Goal: Communication & Community: Participate in discussion

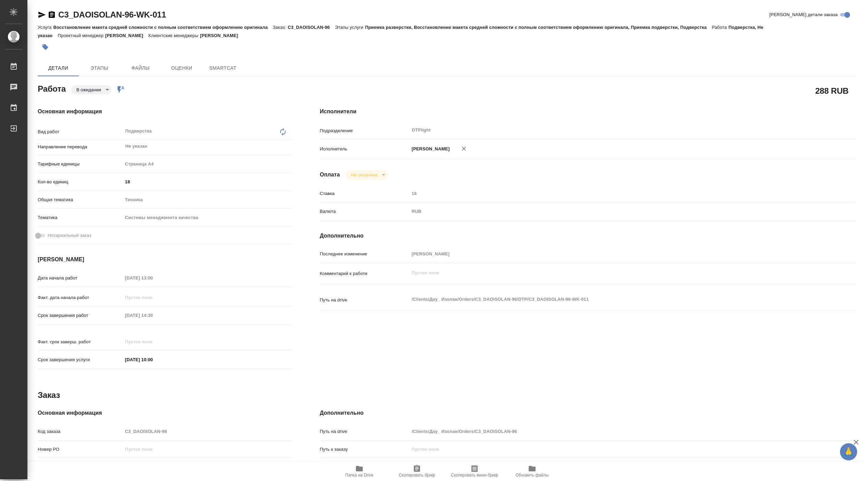
type textarea "x"
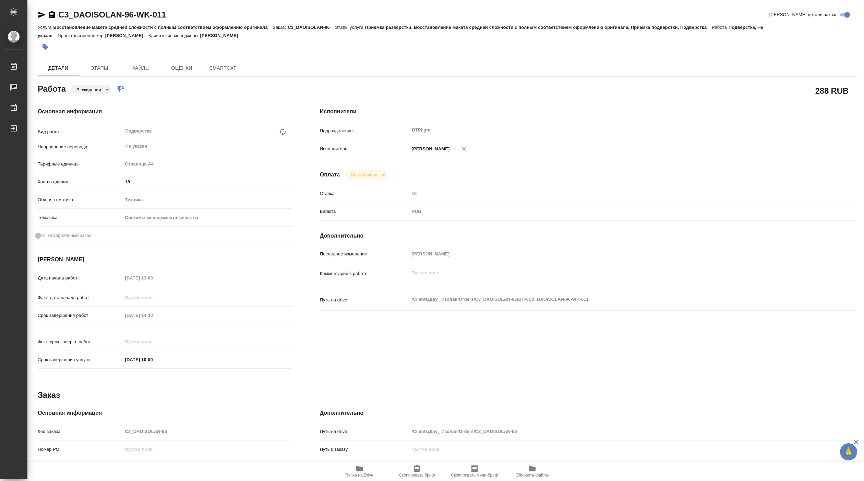
type textarea "x"
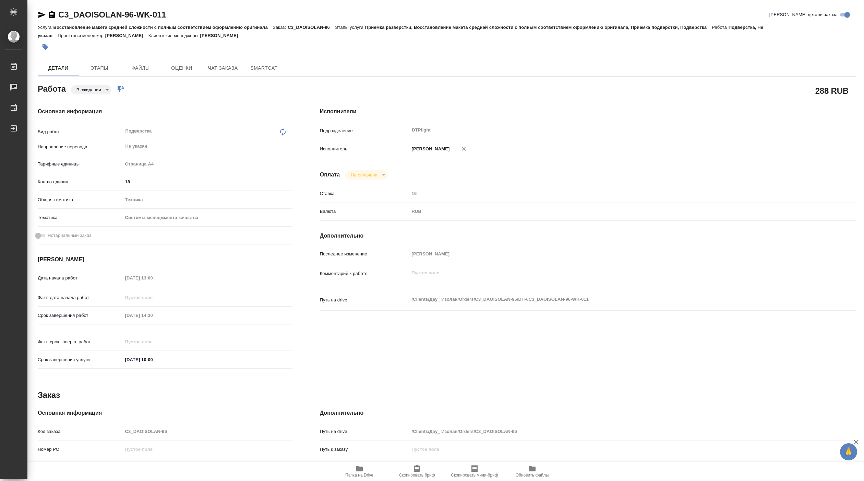
type textarea "x"
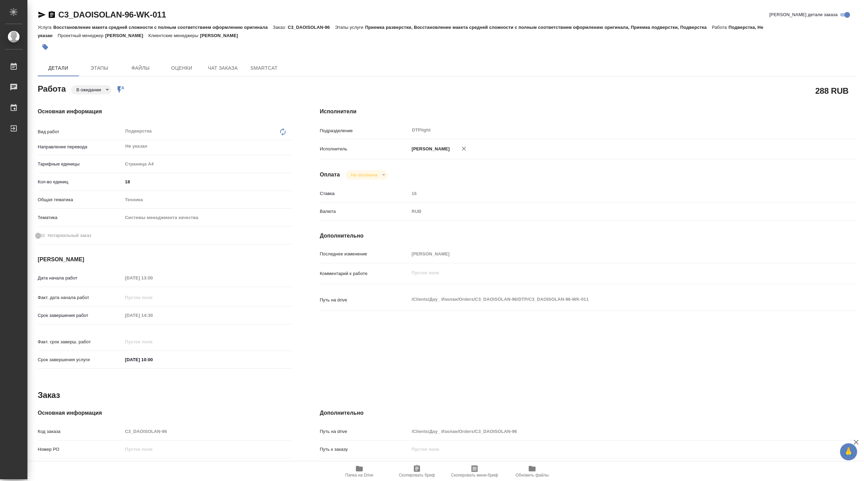
type textarea "x"
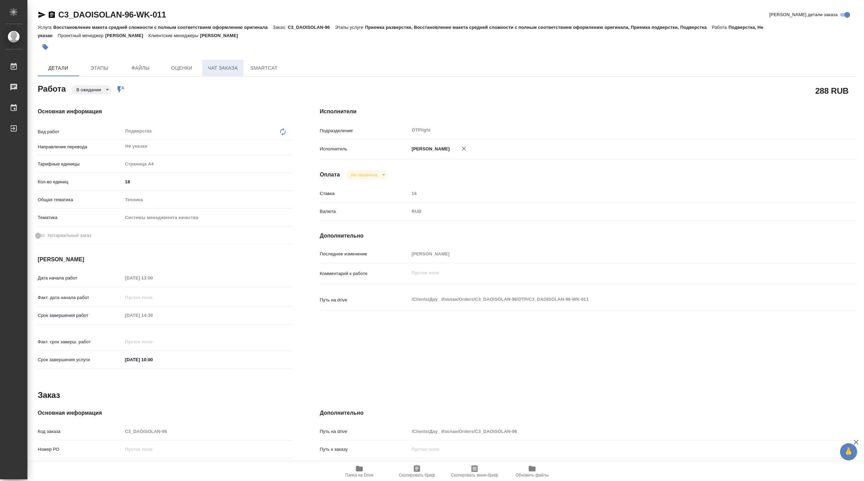
click at [220, 63] on button "Чат заказа" at bounding box center [222, 68] width 41 height 16
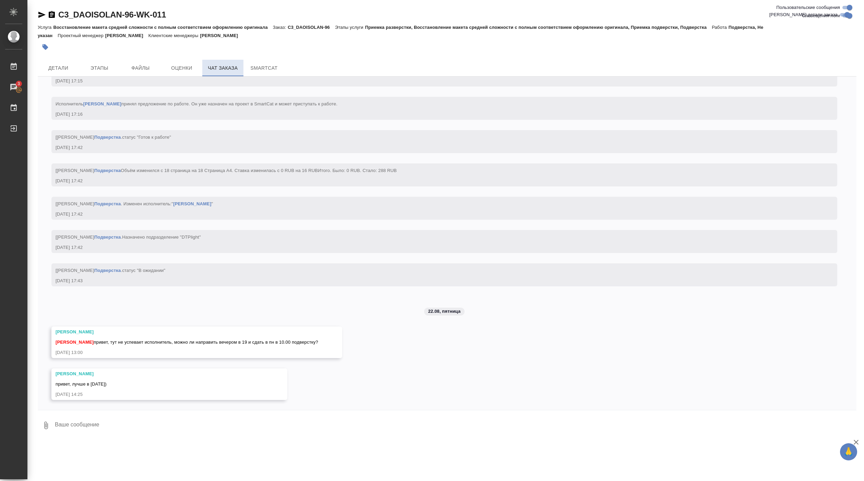
scroll to position [1705, 0]
click at [62, 70] on span "Детали" at bounding box center [58, 68] width 33 height 9
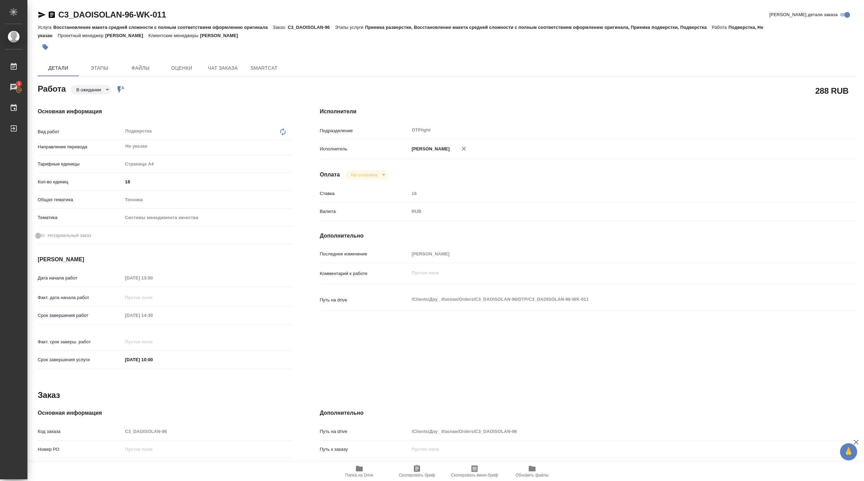
type textarea "x"
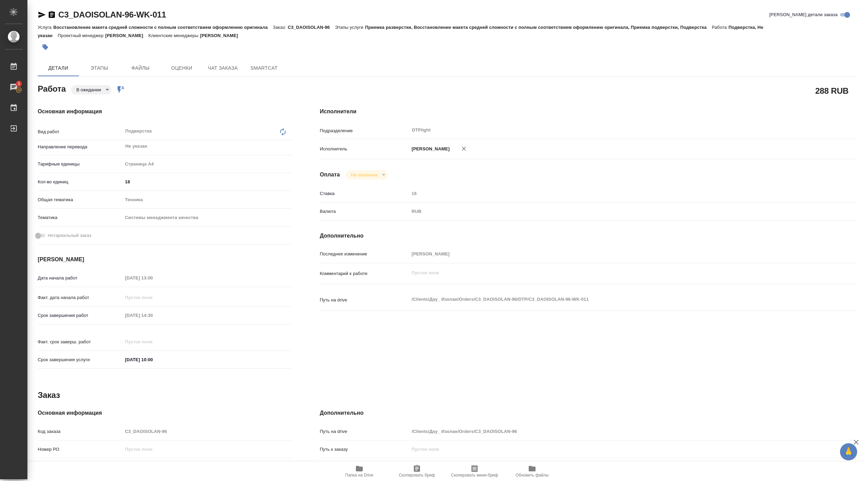
type textarea "x"
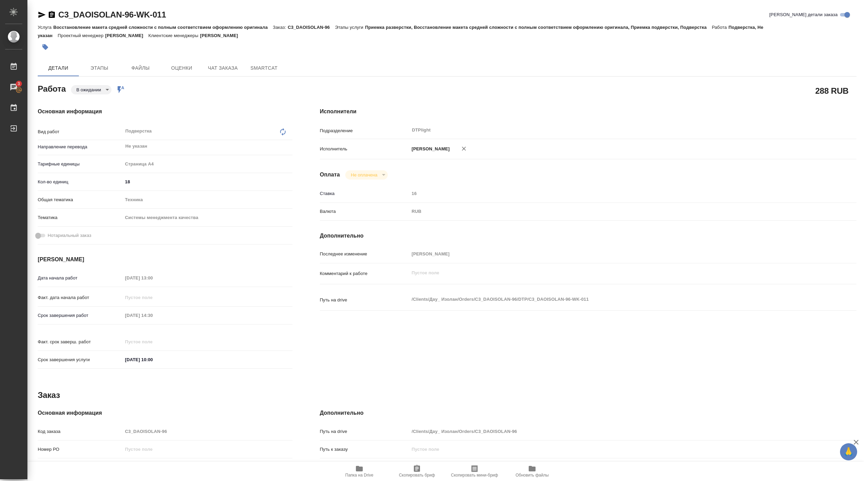
type textarea "x"
